Goal: Information Seeking & Learning: Understand process/instructions

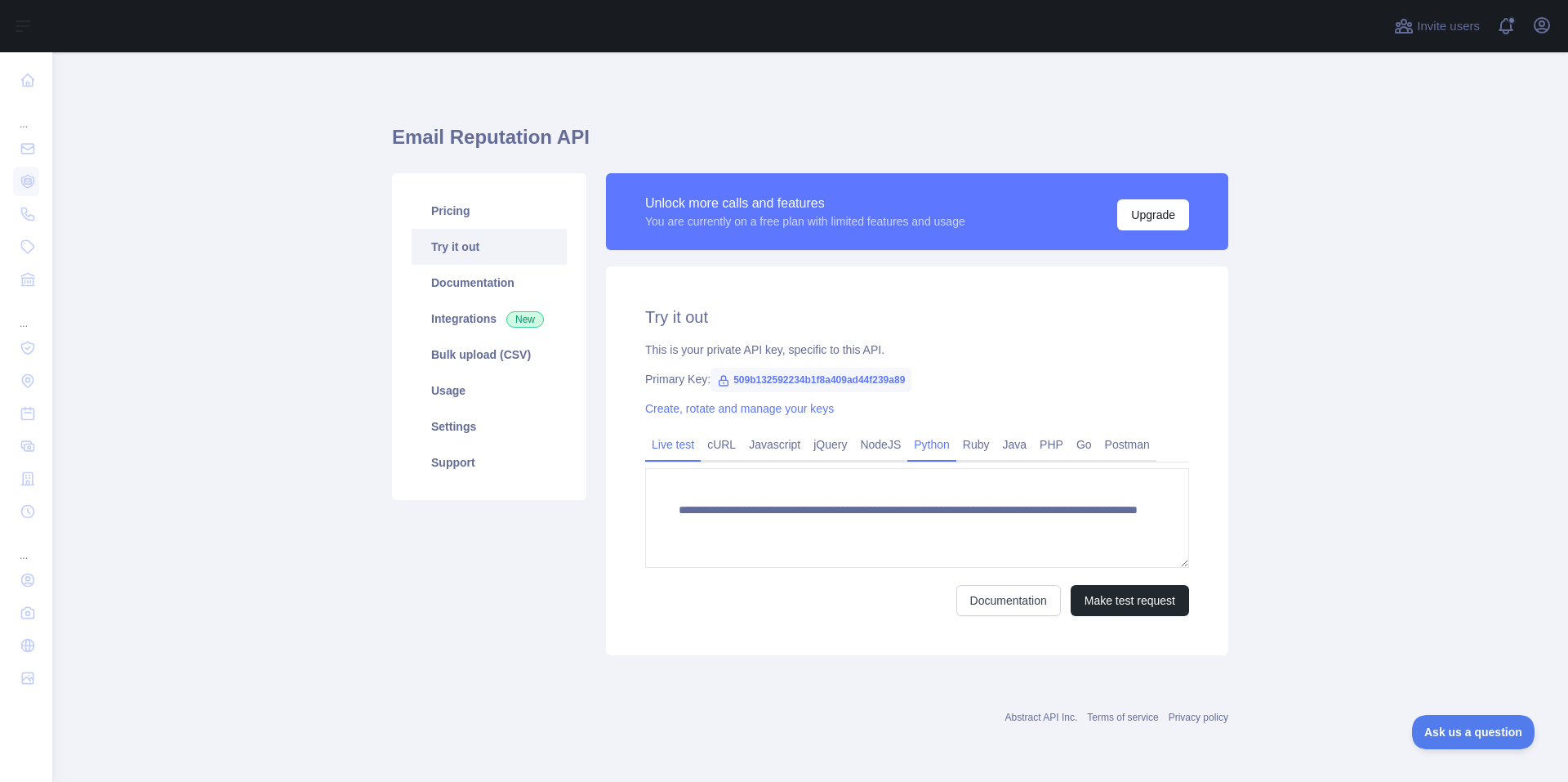
click at [926, 447] on link "Python" at bounding box center [931, 444] width 49 height 26
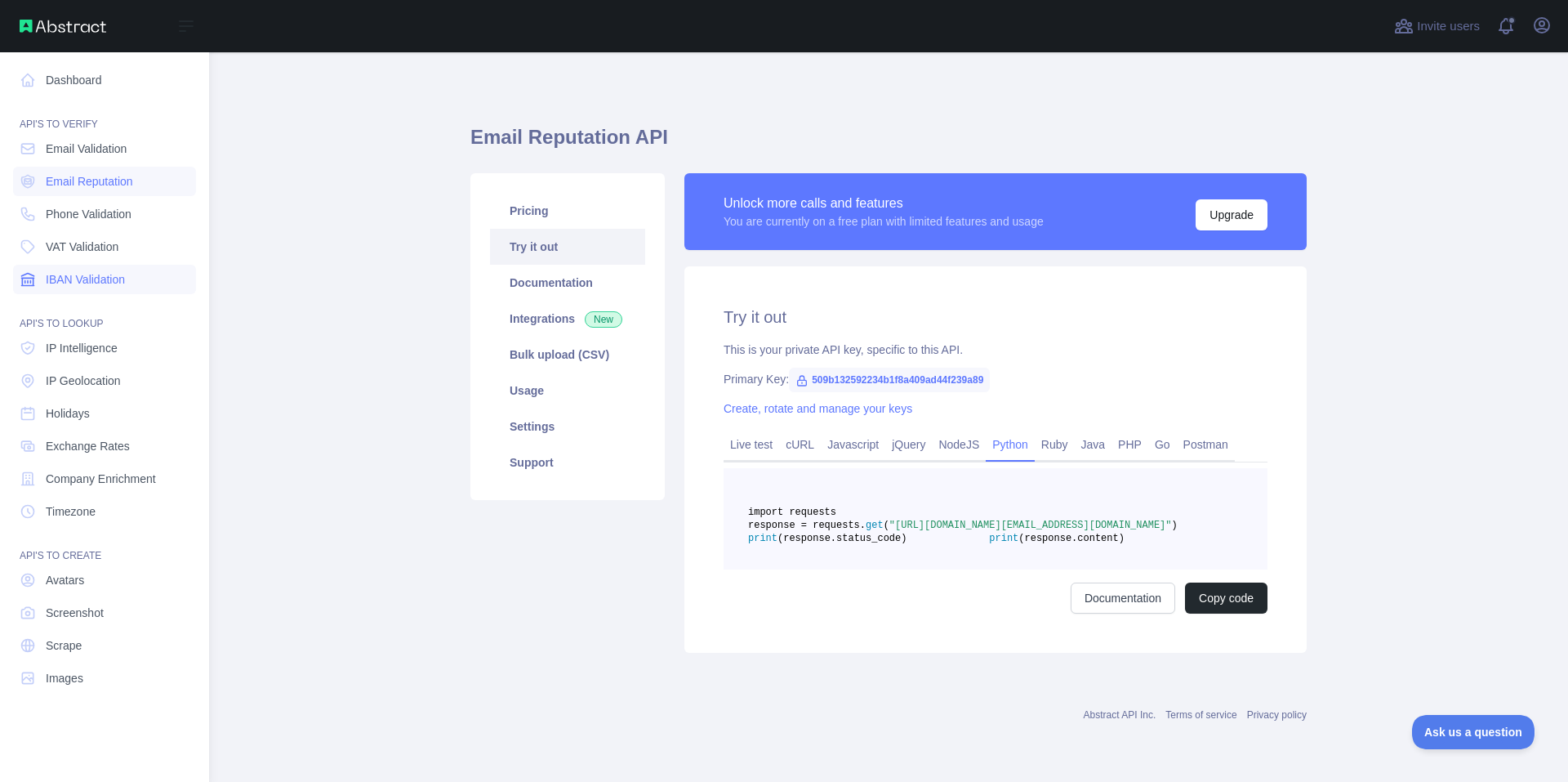
click at [114, 282] on span "IBAN Validation" at bounding box center [85, 280] width 79 height 16
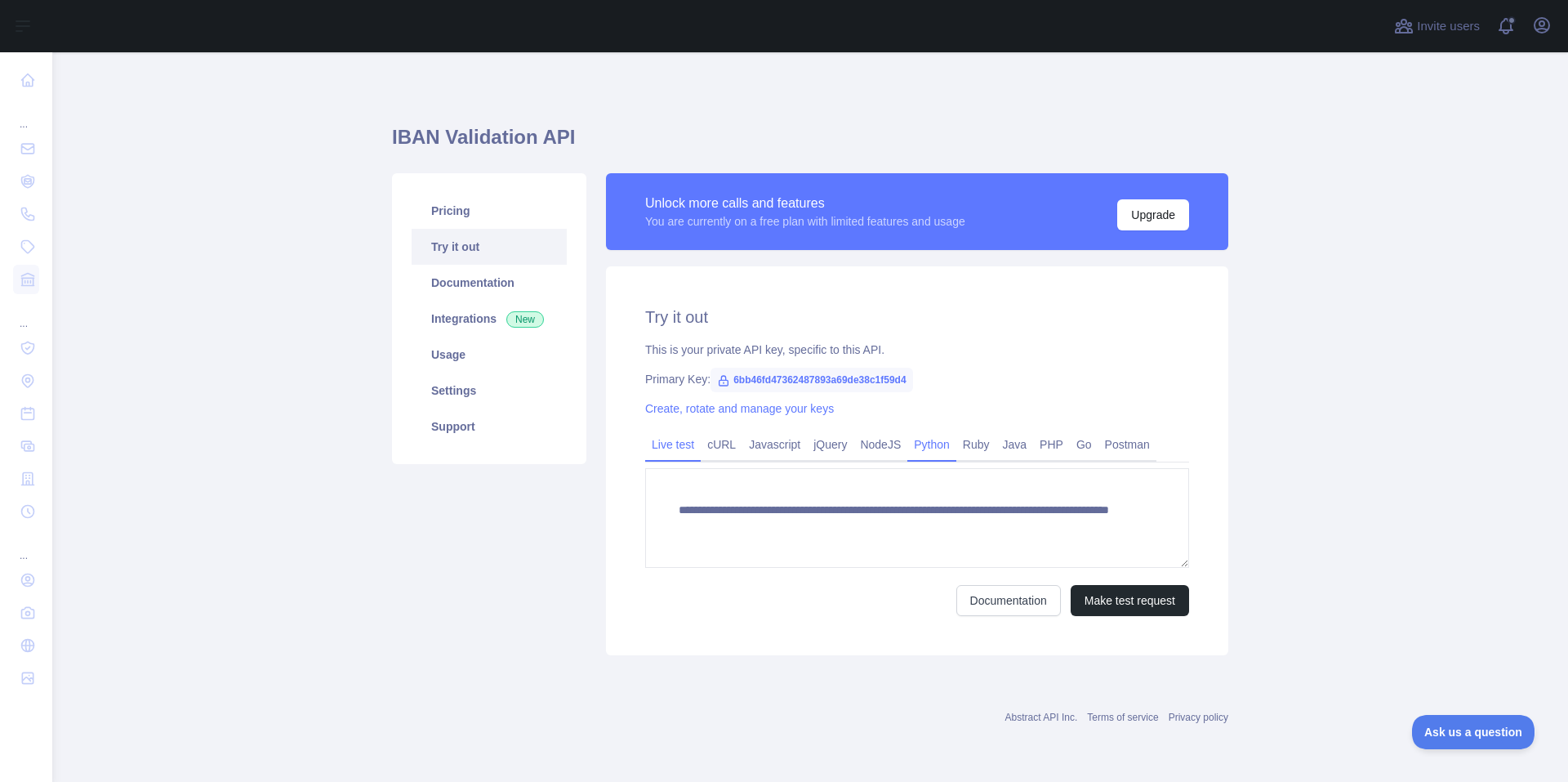
click at [934, 449] on link "Python" at bounding box center [931, 444] width 49 height 26
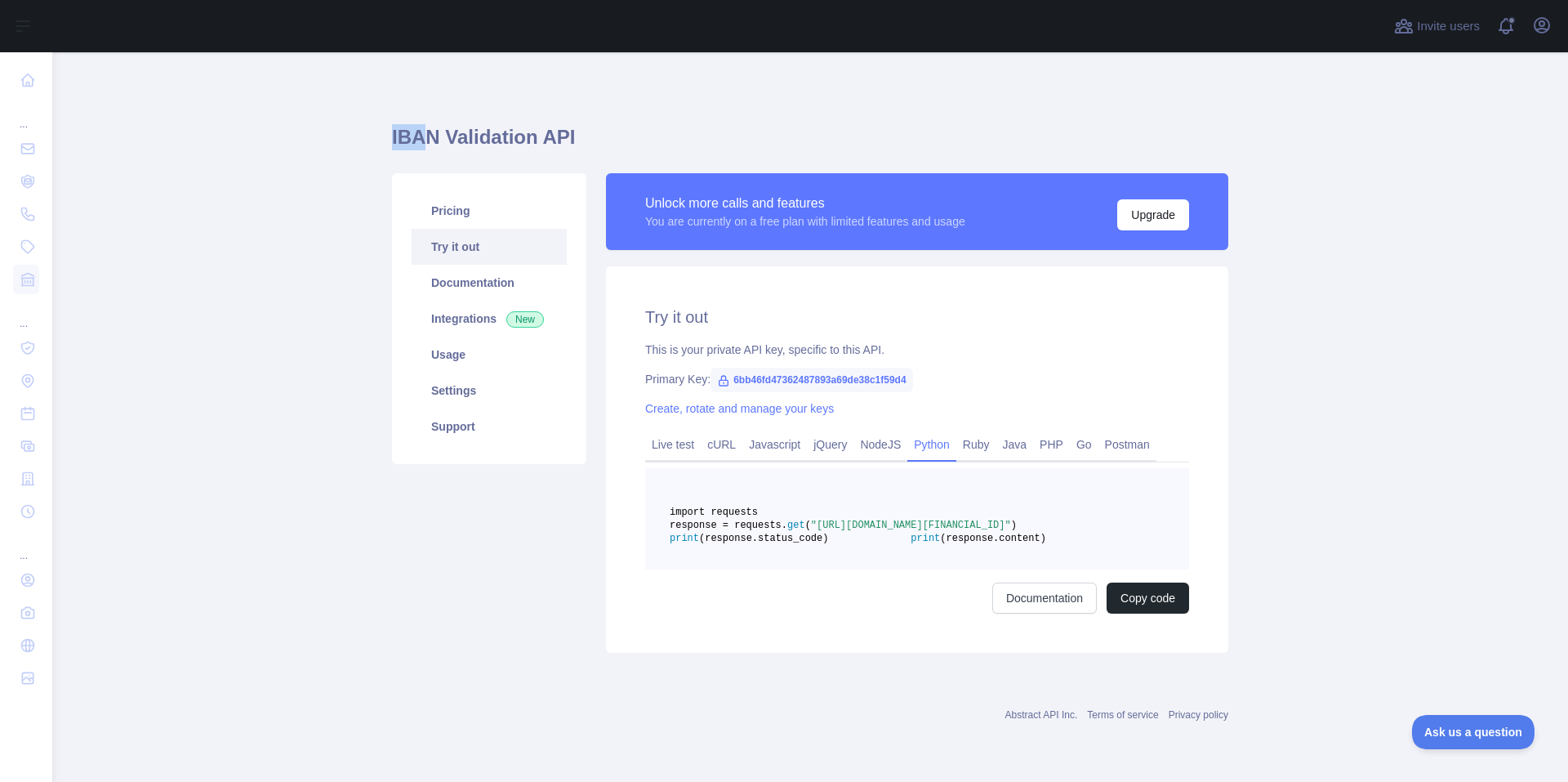
drag, startPoint x: 386, startPoint y: 138, endPoint x: 428, endPoint y: 141, distance: 42.1
click at [422, 141] on h1 "IBAN Validation API" at bounding box center [810, 144] width 836 height 39
click at [429, 138] on h1 "IBAN Validation API" at bounding box center [810, 144] width 836 height 39
drag, startPoint x: 427, startPoint y: 138, endPoint x: 383, endPoint y: 139, distance: 44.0
click at [383, 139] on main "IBAN Validation API Pricing Try it out Documentation Integrations New Usage Set…" at bounding box center [810, 417] width 1516 height 730
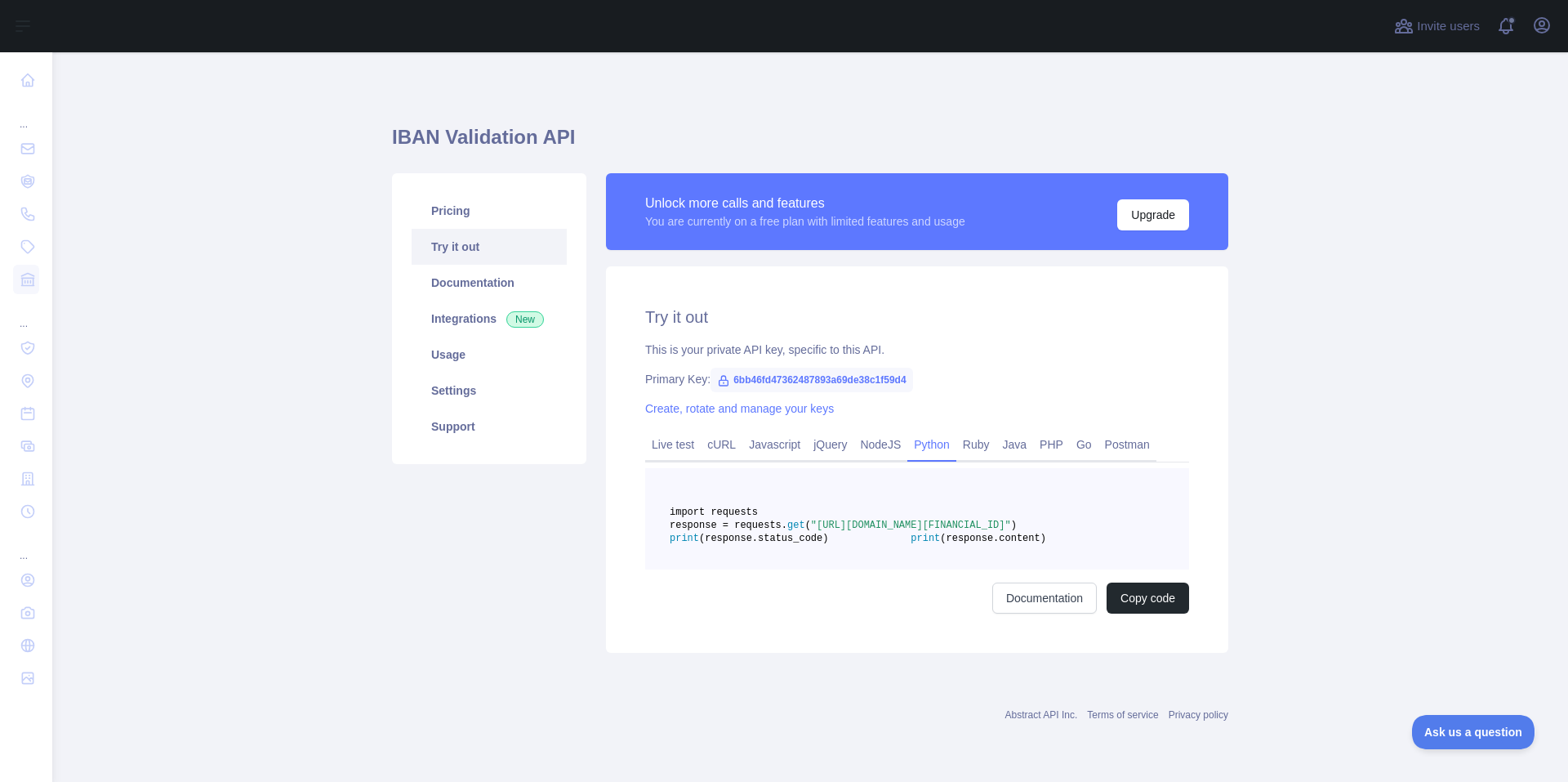
click at [247, 182] on main "IBAN Validation API Pricing Try it out Documentation Integrations New Usage Set…" at bounding box center [810, 417] width 1516 height 730
click at [1015, 144] on h1 "IBAN Validation API" at bounding box center [810, 144] width 836 height 39
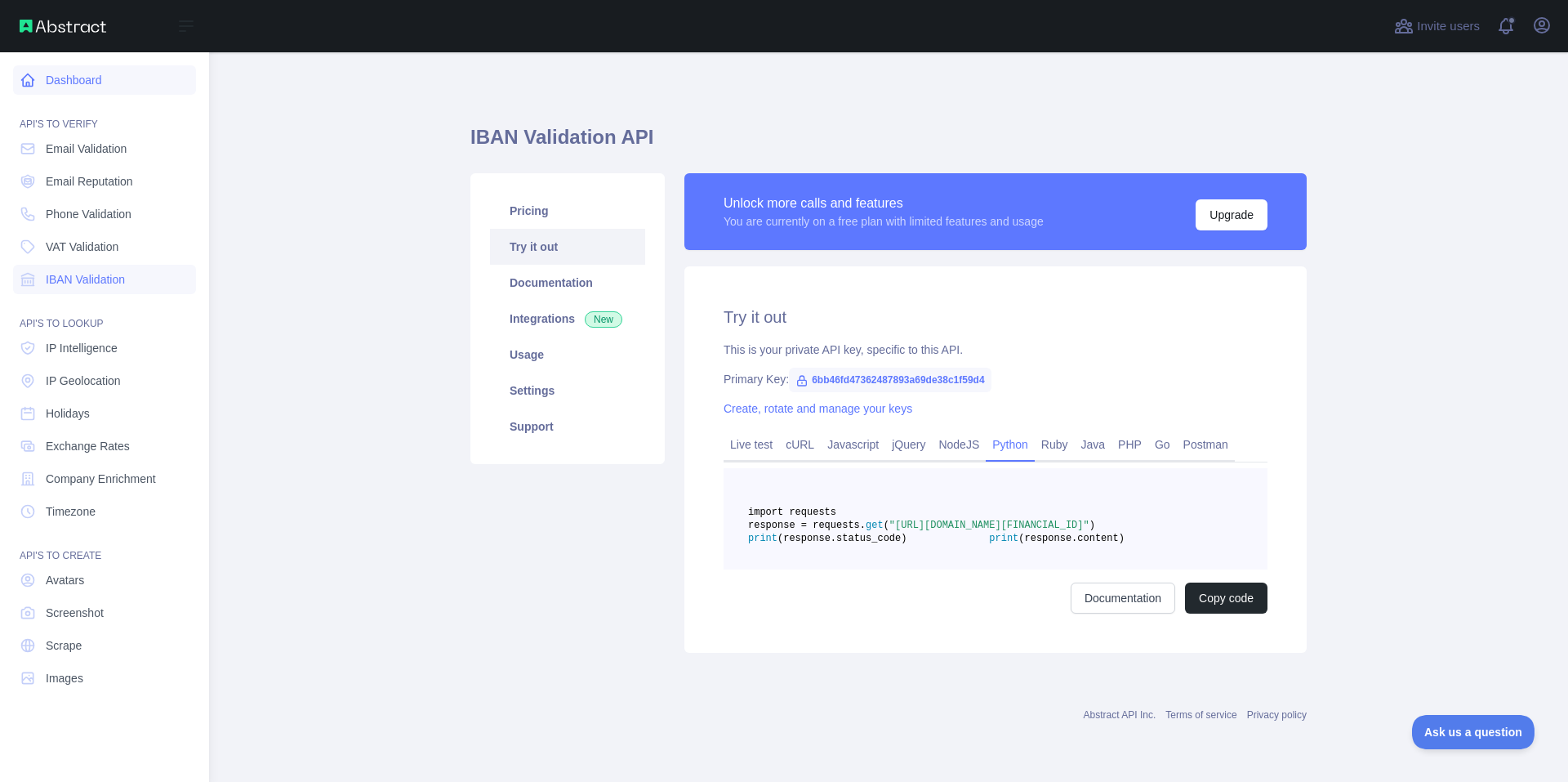
click at [73, 84] on link "Dashboard" at bounding box center [105, 80] width 183 height 29
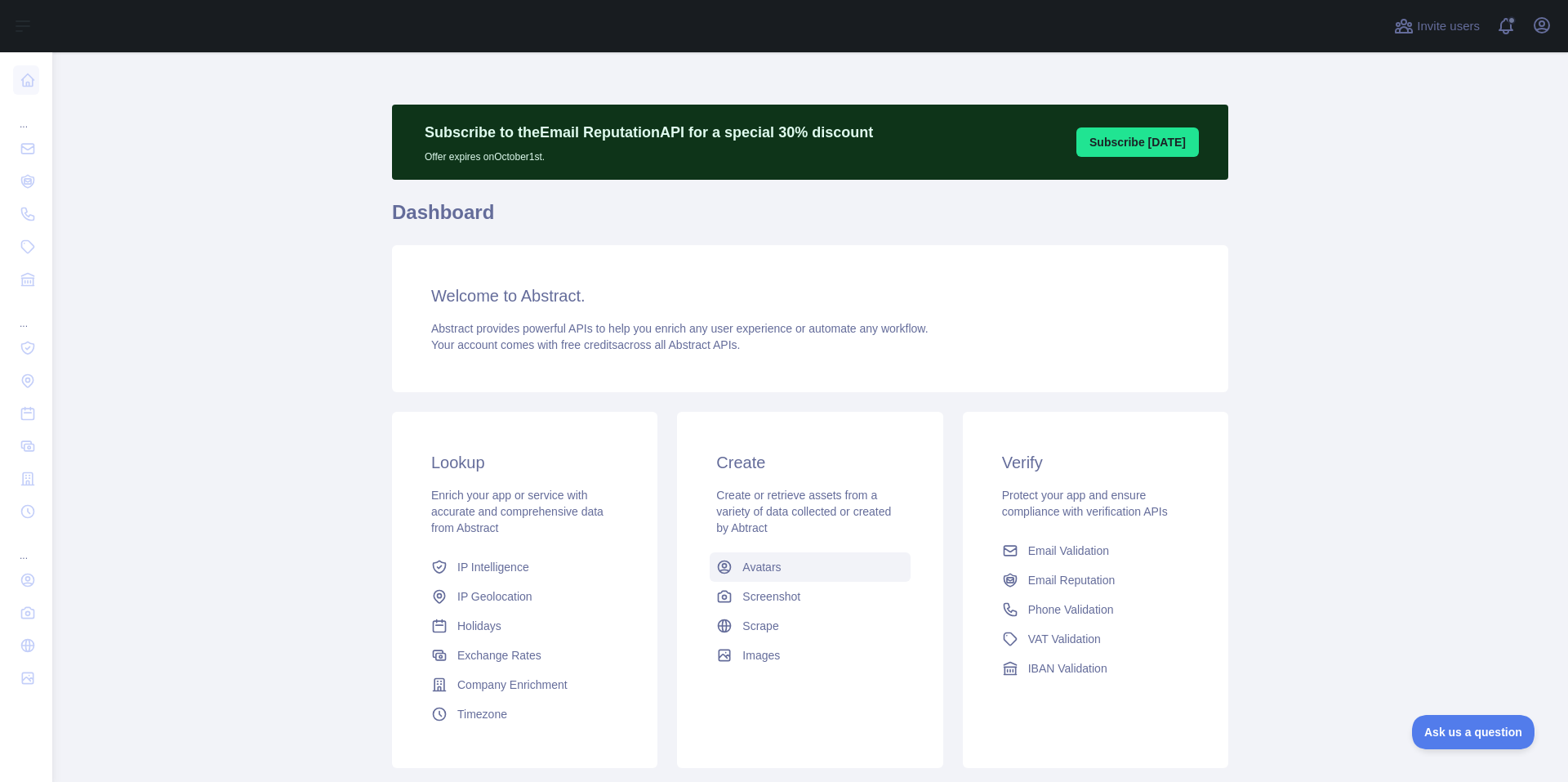
click at [767, 564] on span "Avatars" at bounding box center [760, 566] width 38 height 16
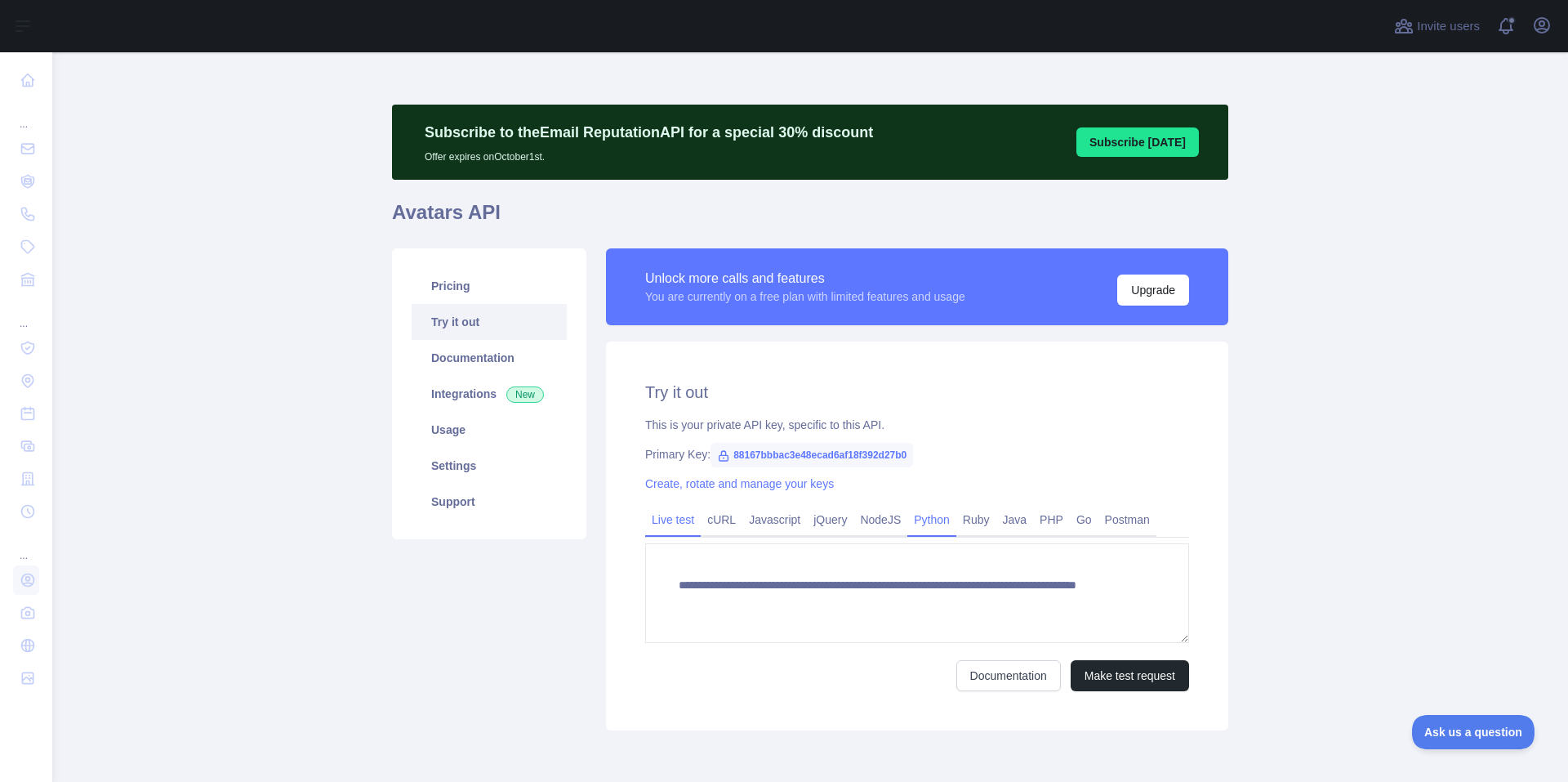
click at [908, 520] on link "Python" at bounding box center [931, 519] width 49 height 26
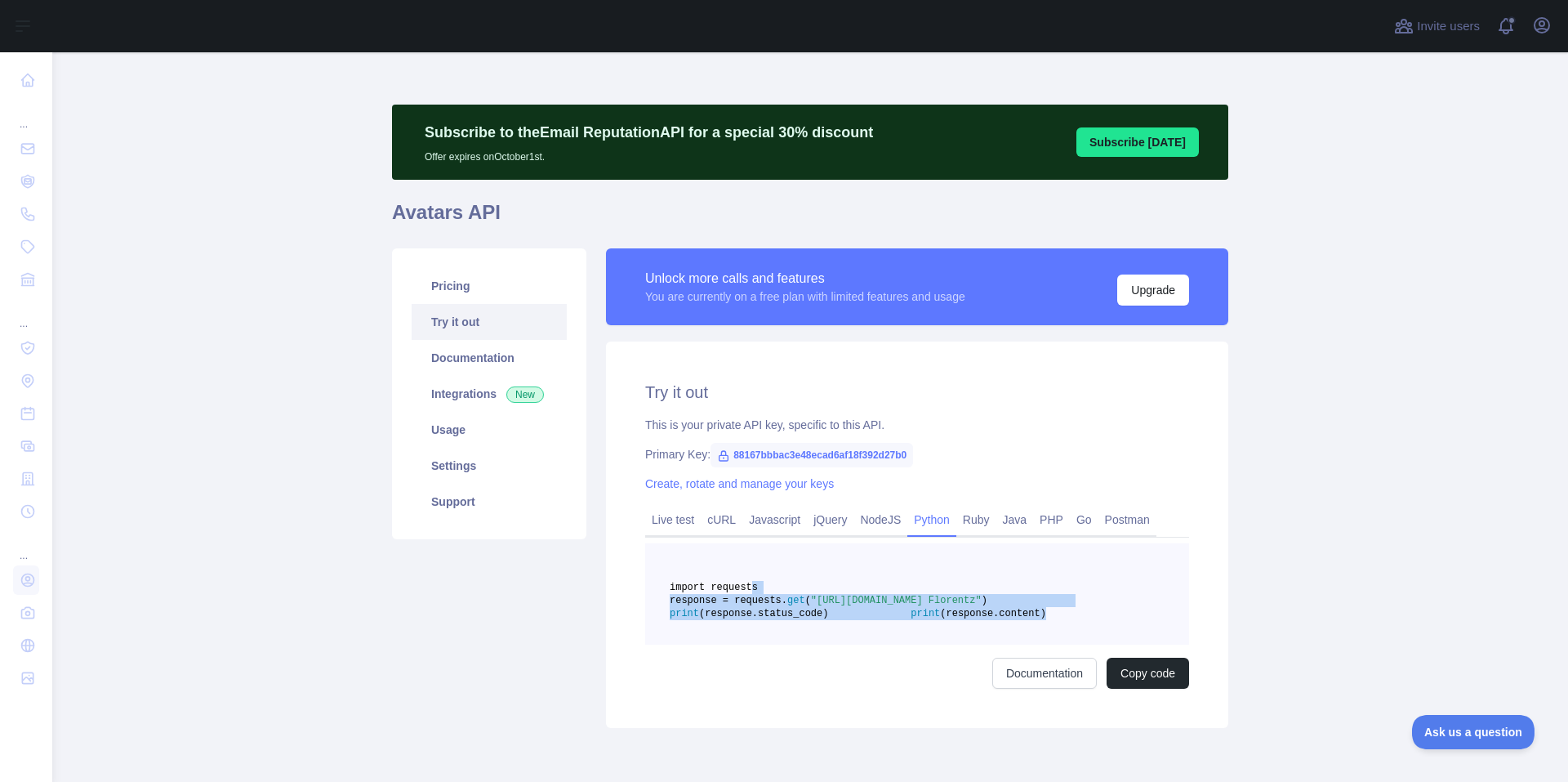
drag, startPoint x: 873, startPoint y: 651, endPoint x: 740, endPoint y: 586, distance: 148.0
click at [740, 586] on pre "import requests response = requests. get ( "[URL][DOMAIN_NAME] Florentz" ) prin…" at bounding box center [917, 594] width 544 height 101
copy code "import requests response = requests. get ( "[URL][DOMAIN_NAME] Florentz" ) prin…"
click at [513, 358] on link "Documentation" at bounding box center [489, 358] width 155 height 36
